Goal: Find specific page/section: Find specific page/section

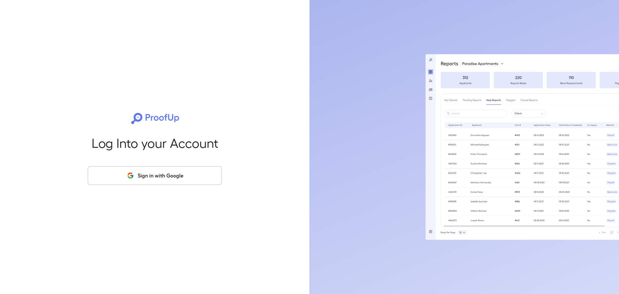
click at [180, 176] on button "Sign in with Google" at bounding box center [155, 175] width 134 height 19
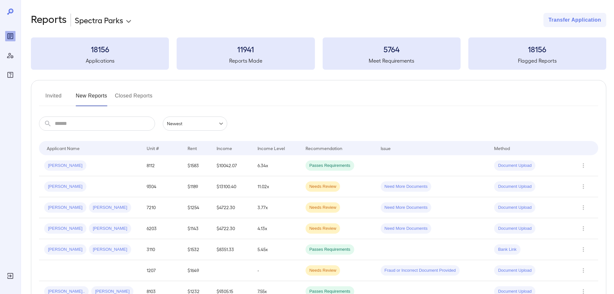
click at [49, 100] on button "Invited" at bounding box center [53, 98] width 29 height 15
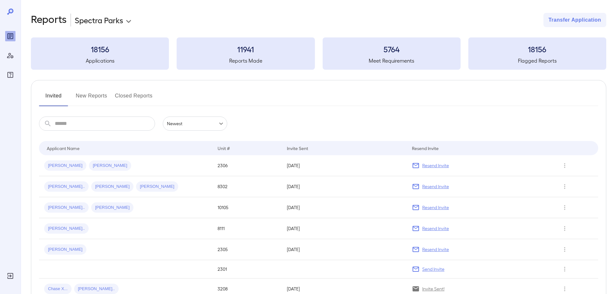
click at [95, 98] on button "New Reports" at bounding box center [92, 98] width 32 height 15
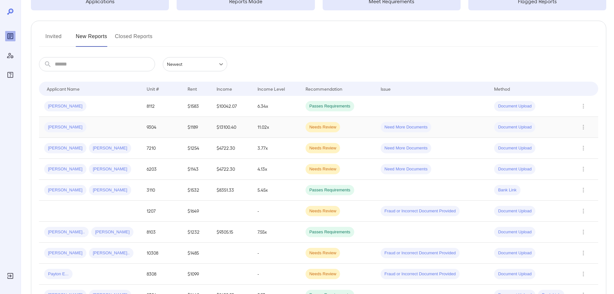
scroll to position [65, 0]
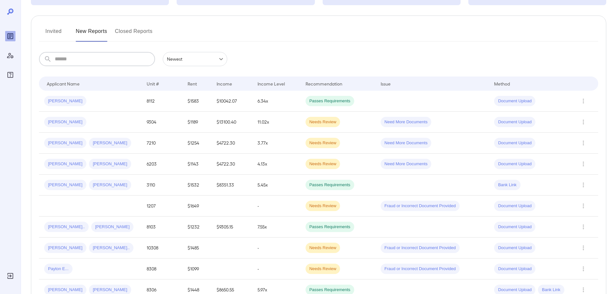
click at [81, 65] on input "text" at bounding box center [105, 59] width 100 height 14
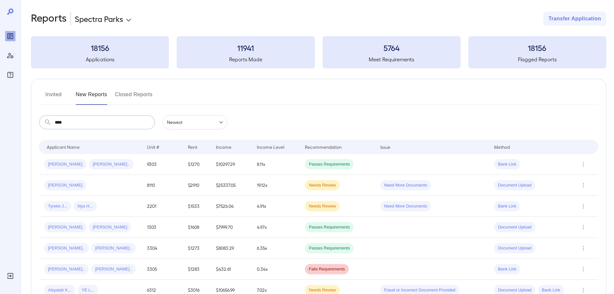
scroll to position [0, 0]
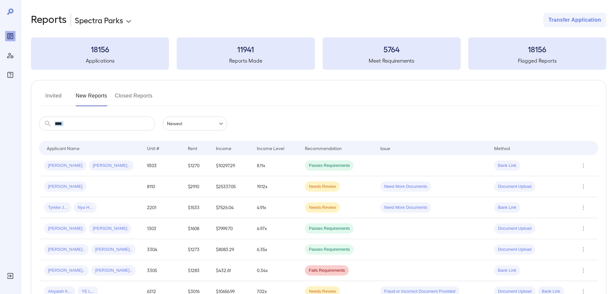
drag, startPoint x: 112, startPoint y: 131, endPoint x: 106, endPoint y: 126, distance: 7.6
click at [110, 130] on div "​ **** ​ Newest ****** Drop to group by Applicant Name Unit # Rent Income Incom…" at bounding box center [319, 208] width 560 height 185
drag, startPoint x: 104, startPoint y: 125, endPoint x: 58, endPoint y: 126, distance: 45.8
click at [59, 126] on input "****" at bounding box center [105, 123] width 100 height 14
type input "*"
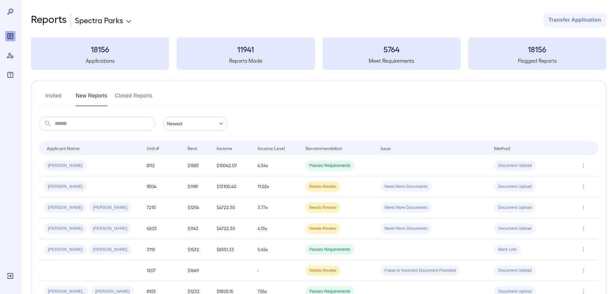
click at [265, 104] on div "Invited New Reports Closed Reports" at bounding box center [319, 98] width 560 height 15
